Goal: Download file/media

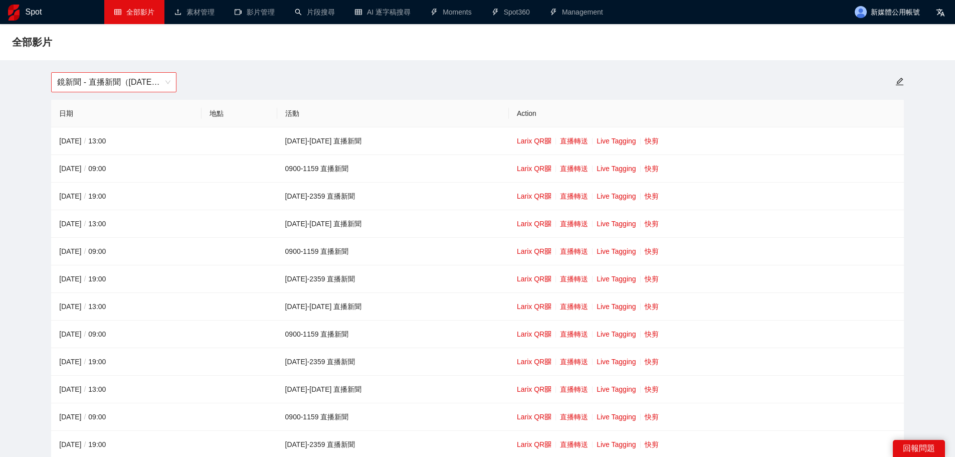
click at [135, 75] on span "鏡新聞 - 直播新聞（[DATE]-[DATE]）" at bounding box center [113, 82] width 113 height 19
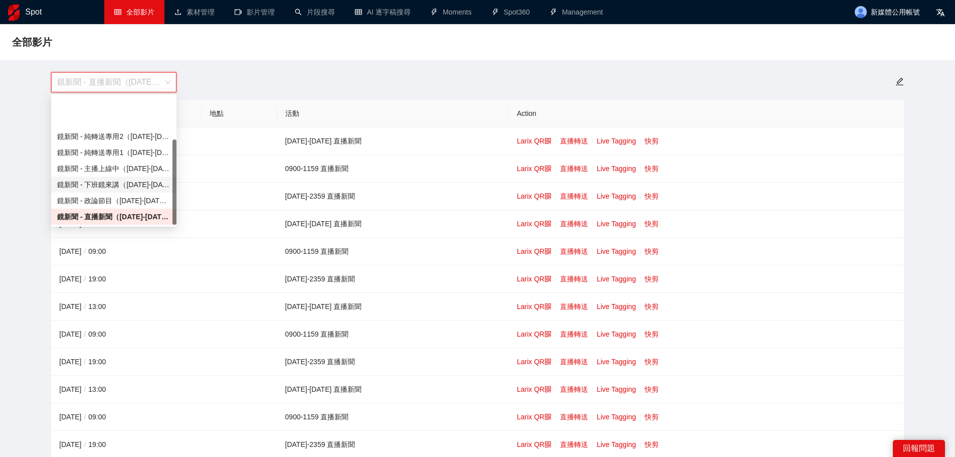
scroll to position [64, 0]
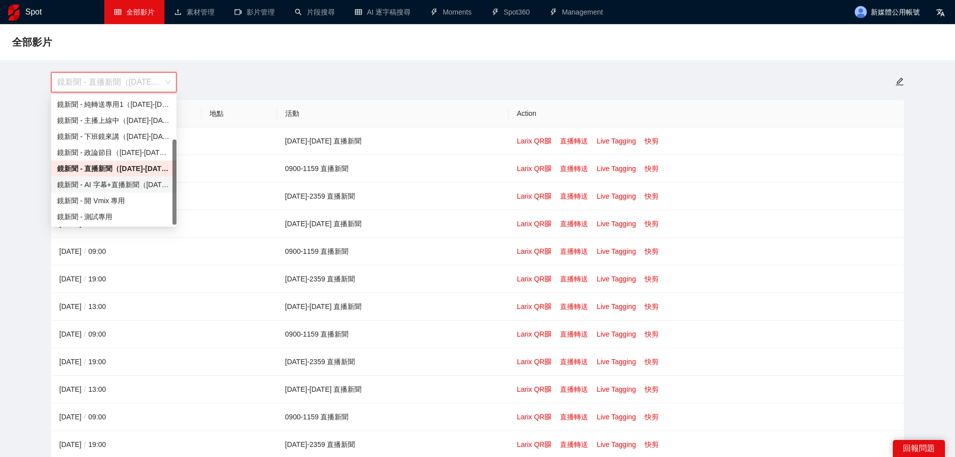
click at [113, 187] on div "鏡新聞 - AI 字幕+直播新聞（[DATE]-[DATE]）" at bounding box center [113, 184] width 113 height 11
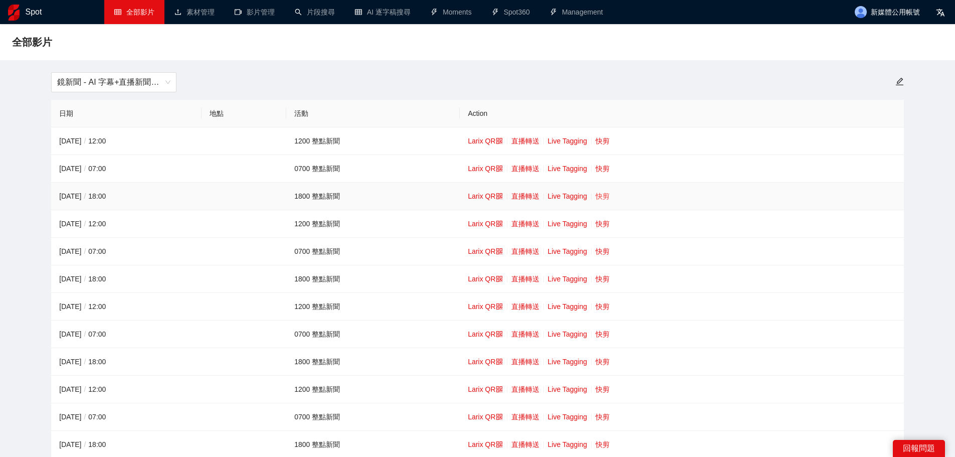
click at [603, 192] on link "快剪" at bounding box center [603, 196] width 14 height 8
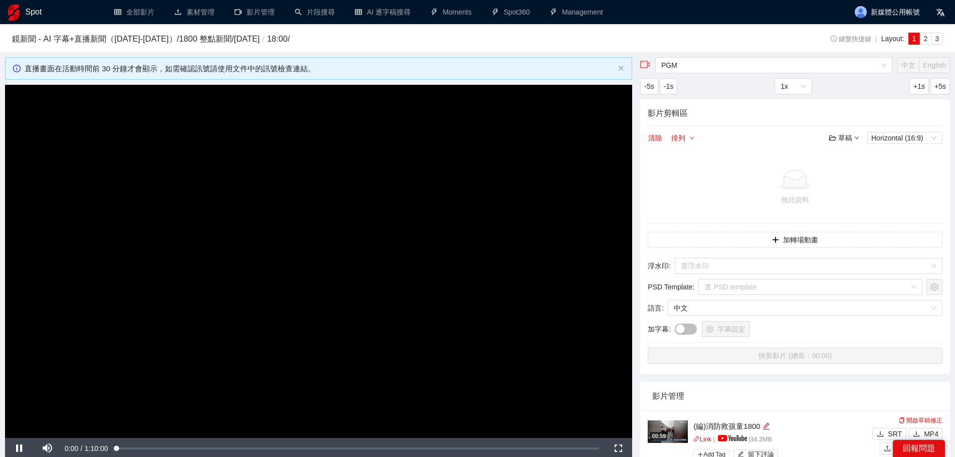
click at [348, 219] on video "Video Player" at bounding box center [318, 261] width 627 height 353
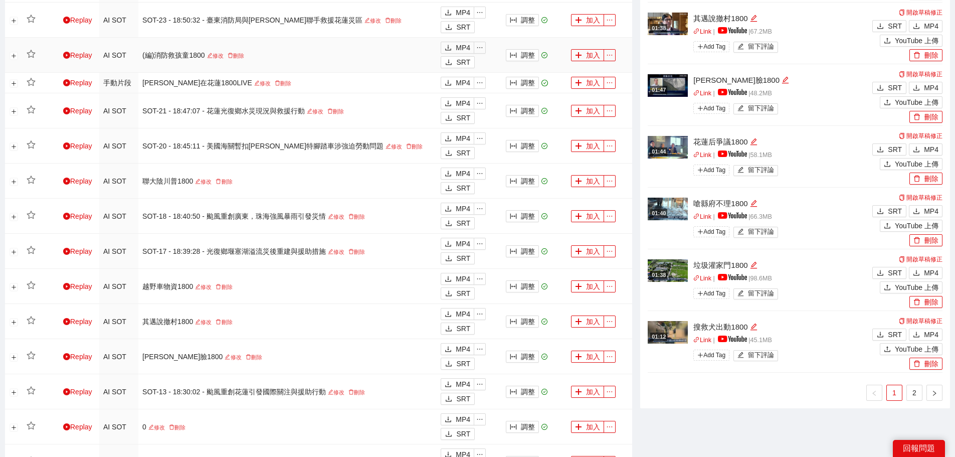
scroll to position [702, 0]
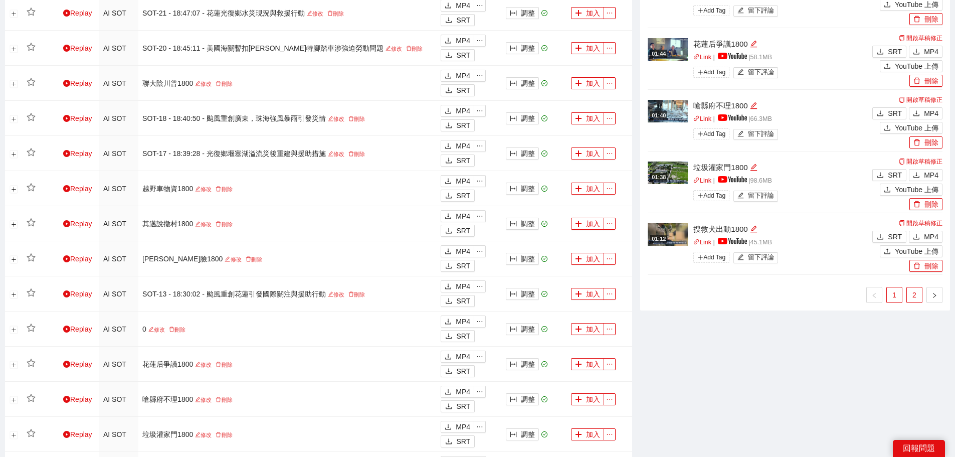
click at [910, 294] on link "2" at bounding box center [914, 294] width 15 height 15
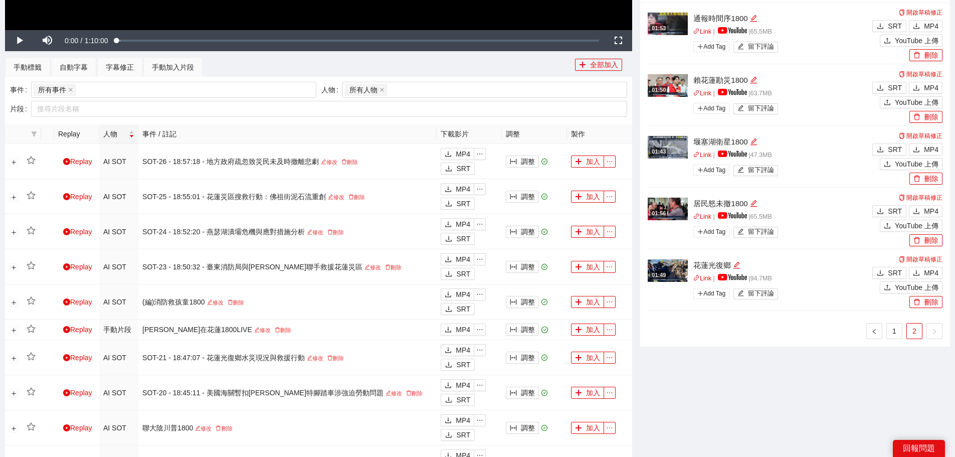
scroll to position [401, 0]
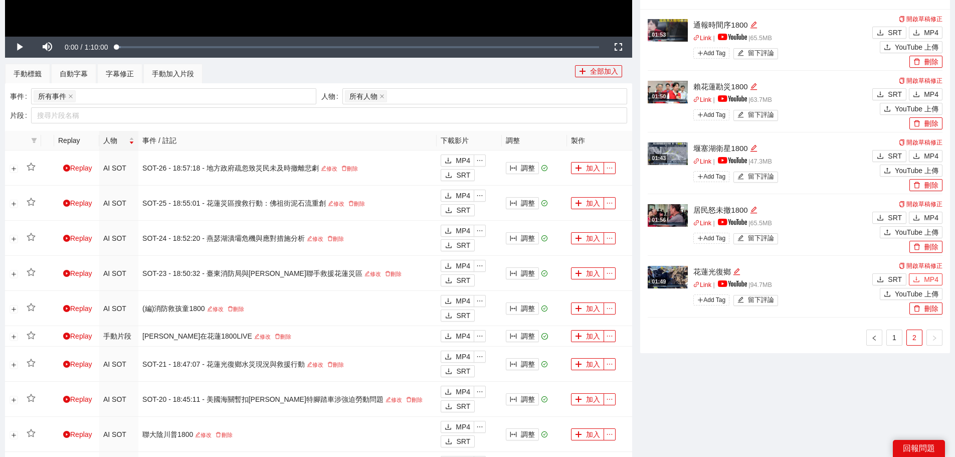
click at [931, 279] on span "MP4" at bounding box center [931, 279] width 15 height 11
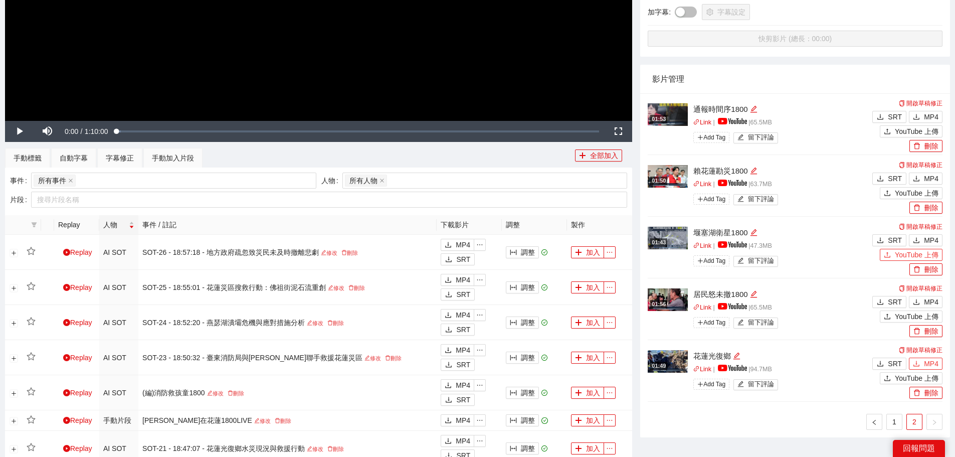
scroll to position [301, 0]
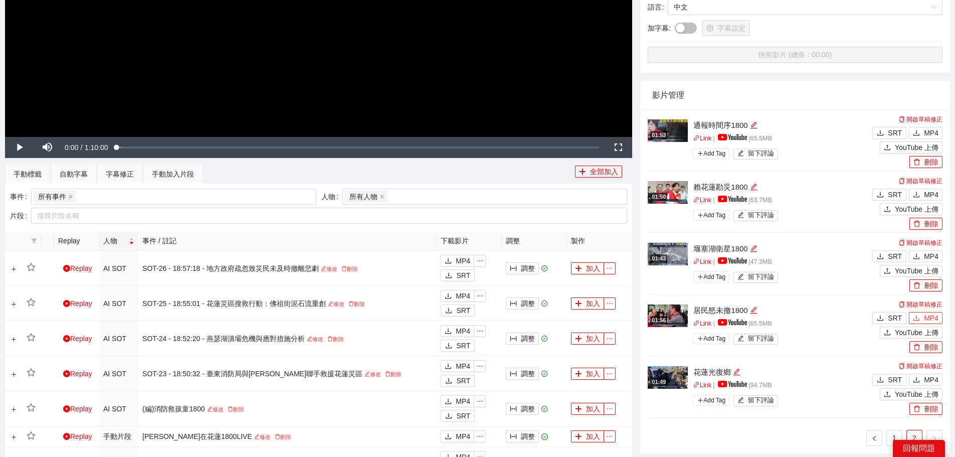
click at [928, 314] on span "MP4" at bounding box center [931, 317] width 15 height 11
click at [928, 256] on span "MP4" at bounding box center [931, 256] width 15 height 11
click at [933, 191] on span "MP4" at bounding box center [931, 194] width 15 height 11
click at [928, 126] on div "SRT MP4" at bounding box center [906, 131] width 73 height 15
click at [923, 135] on button "MP4" at bounding box center [926, 133] width 34 height 12
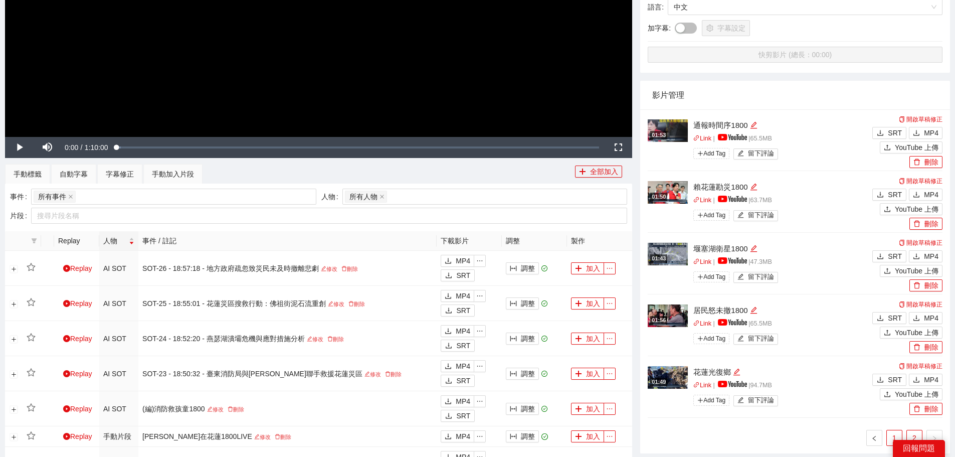
click at [892, 434] on link "1" at bounding box center [894, 437] width 15 height 15
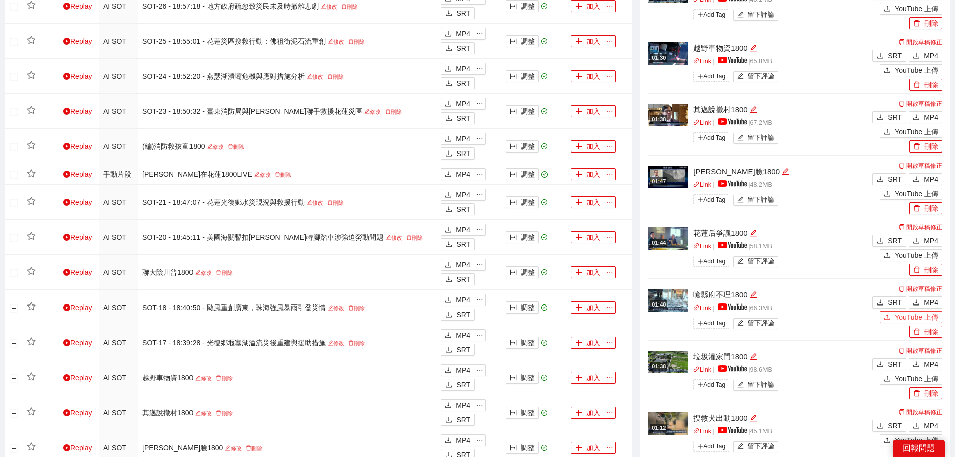
scroll to position [551, 0]
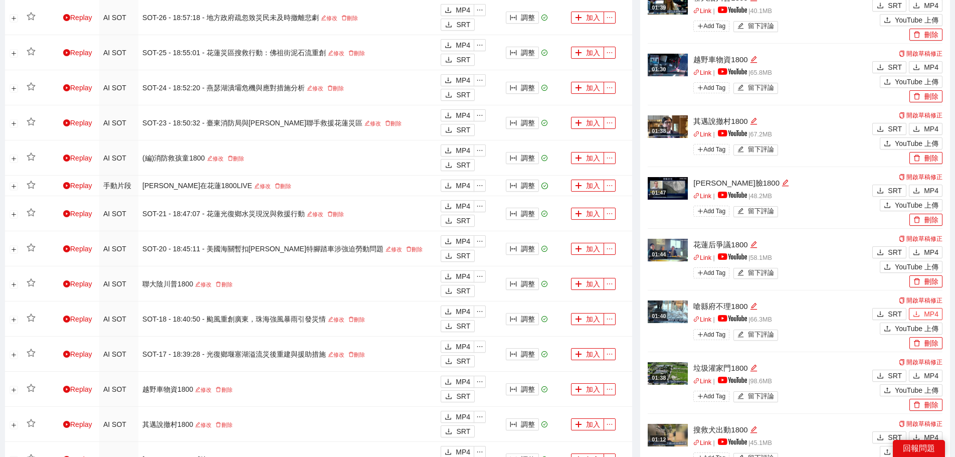
click at [930, 309] on span "MP4" at bounding box center [931, 313] width 15 height 11
click at [928, 252] on span "MP4" at bounding box center [931, 252] width 15 height 11
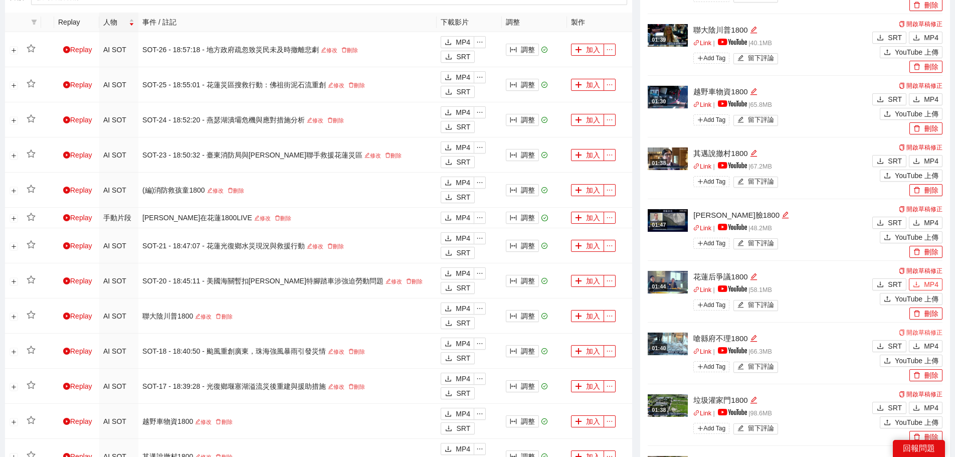
scroll to position [501, 0]
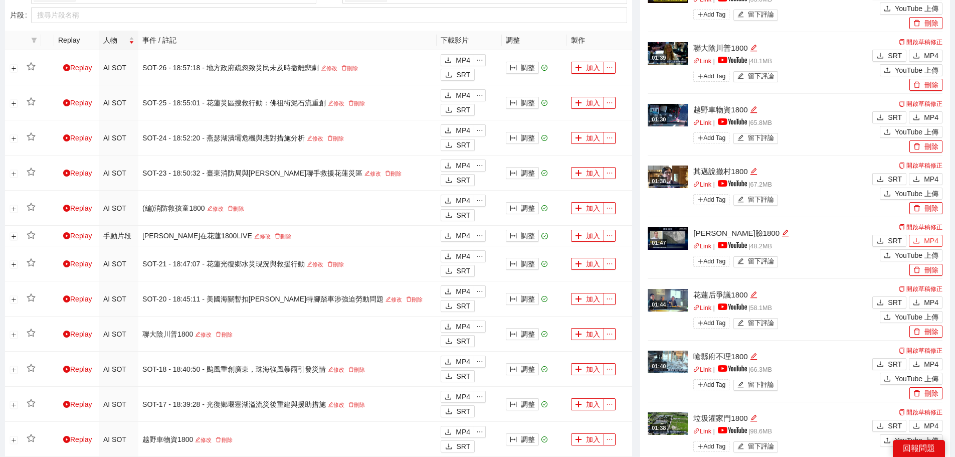
click at [922, 238] on button "MP4" at bounding box center [926, 241] width 34 height 12
click at [931, 173] on span "MP4" at bounding box center [931, 178] width 15 height 11
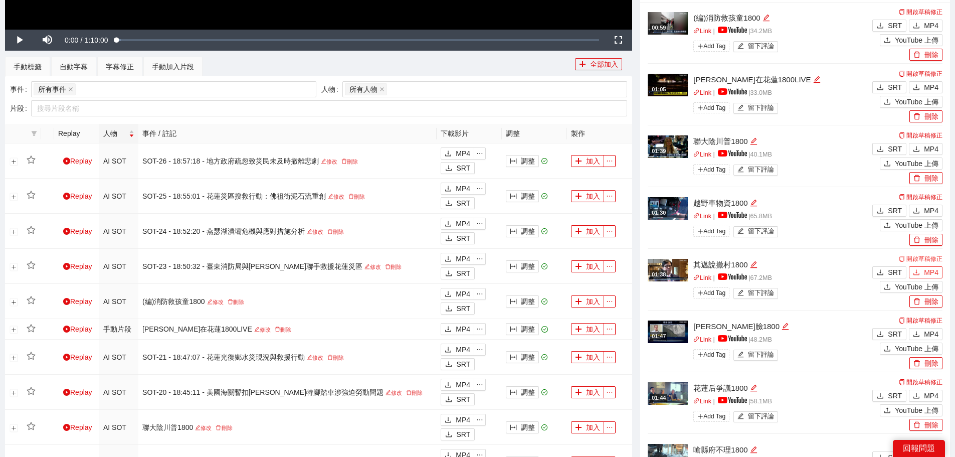
scroll to position [301, 0]
